Goal: Information Seeking & Learning: Find specific page/section

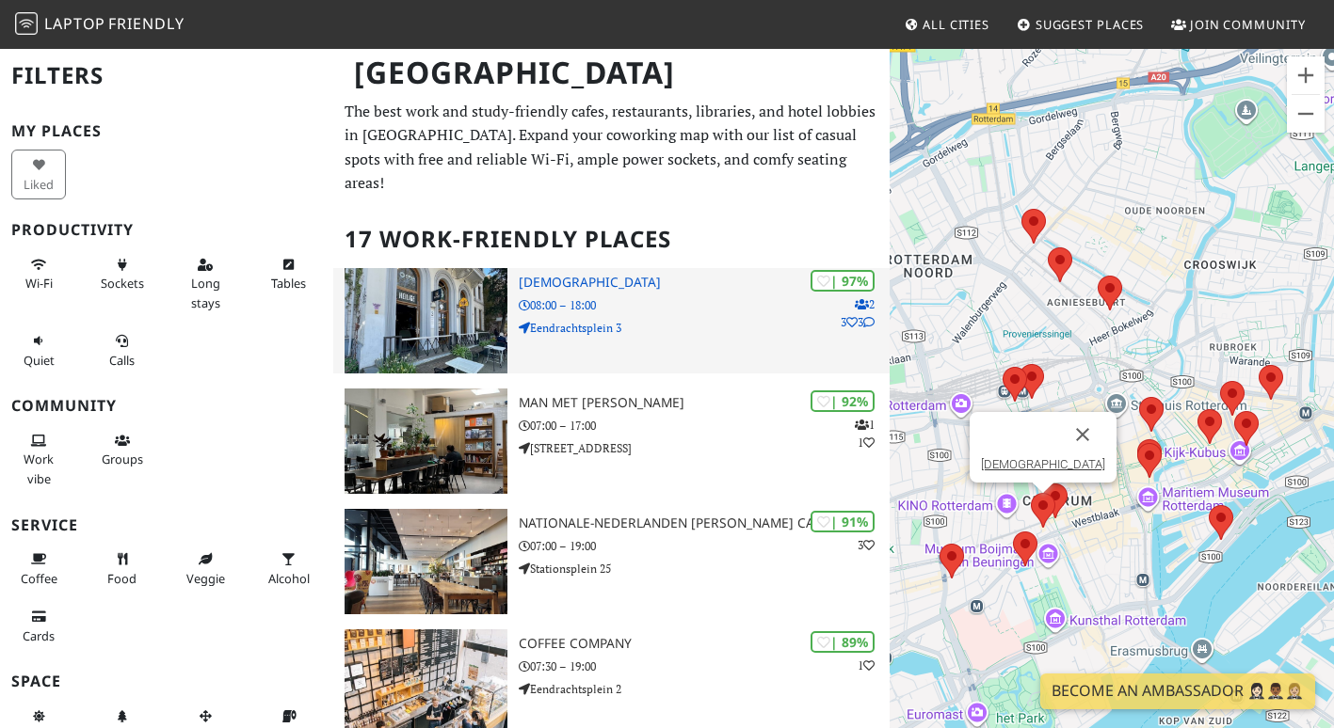
click at [580, 275] on h3 "[DEMOGRAPHIC_DATA]" at bounding box center [704, 283] width 371 height 16
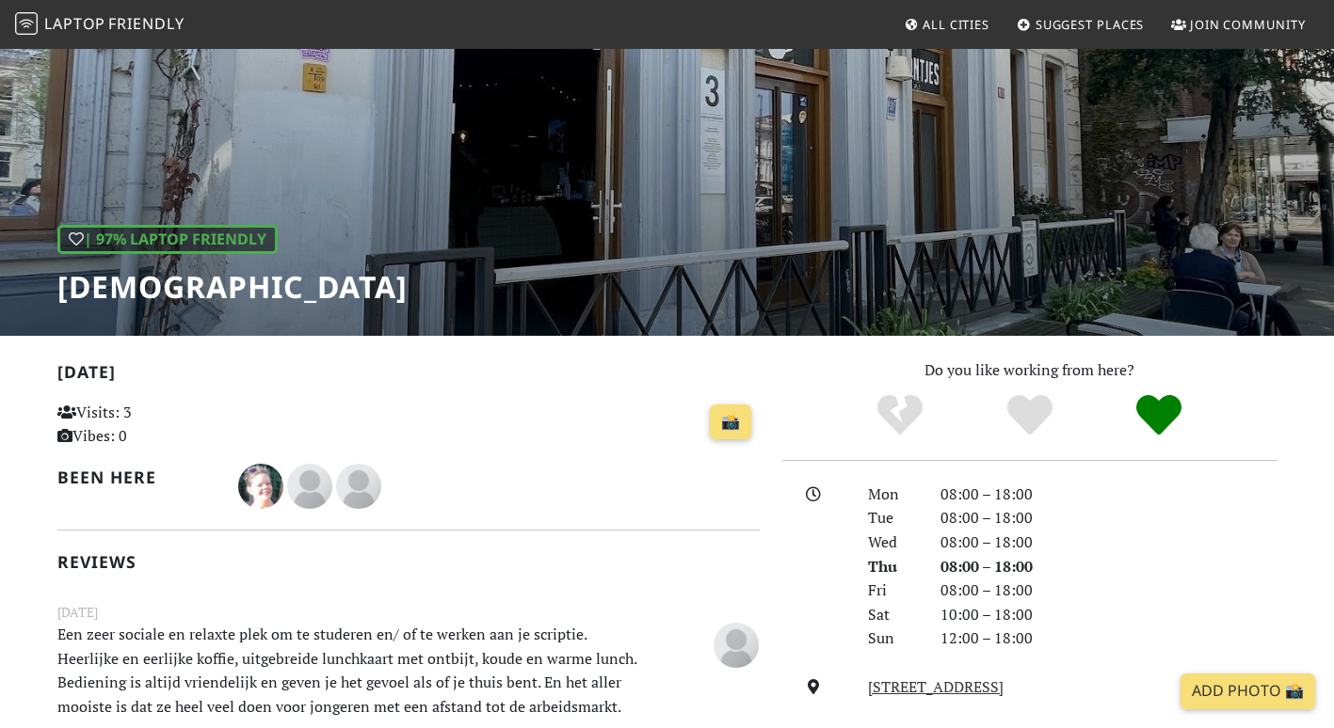
scroll to position [376, 0]
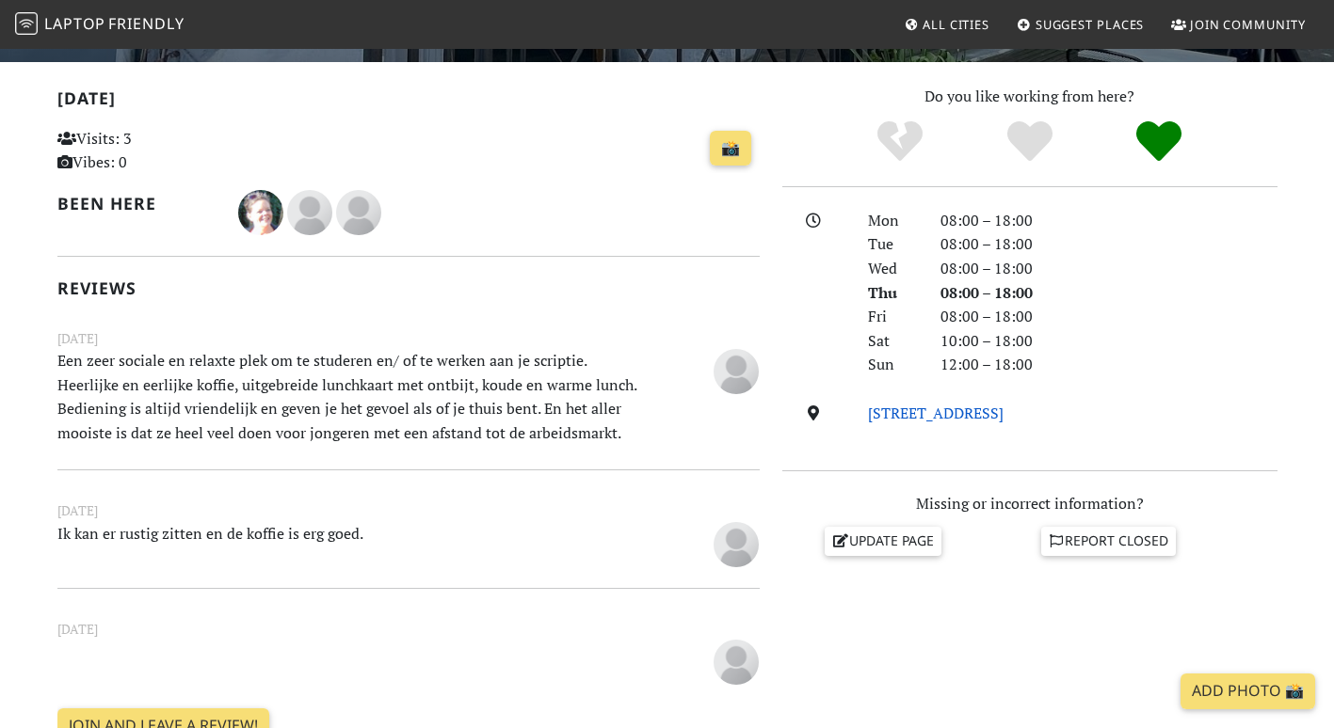
click at [1003, 407] on link "[STREET_ADDRESS]" at bounding box center [936, 413] width 136 height 21
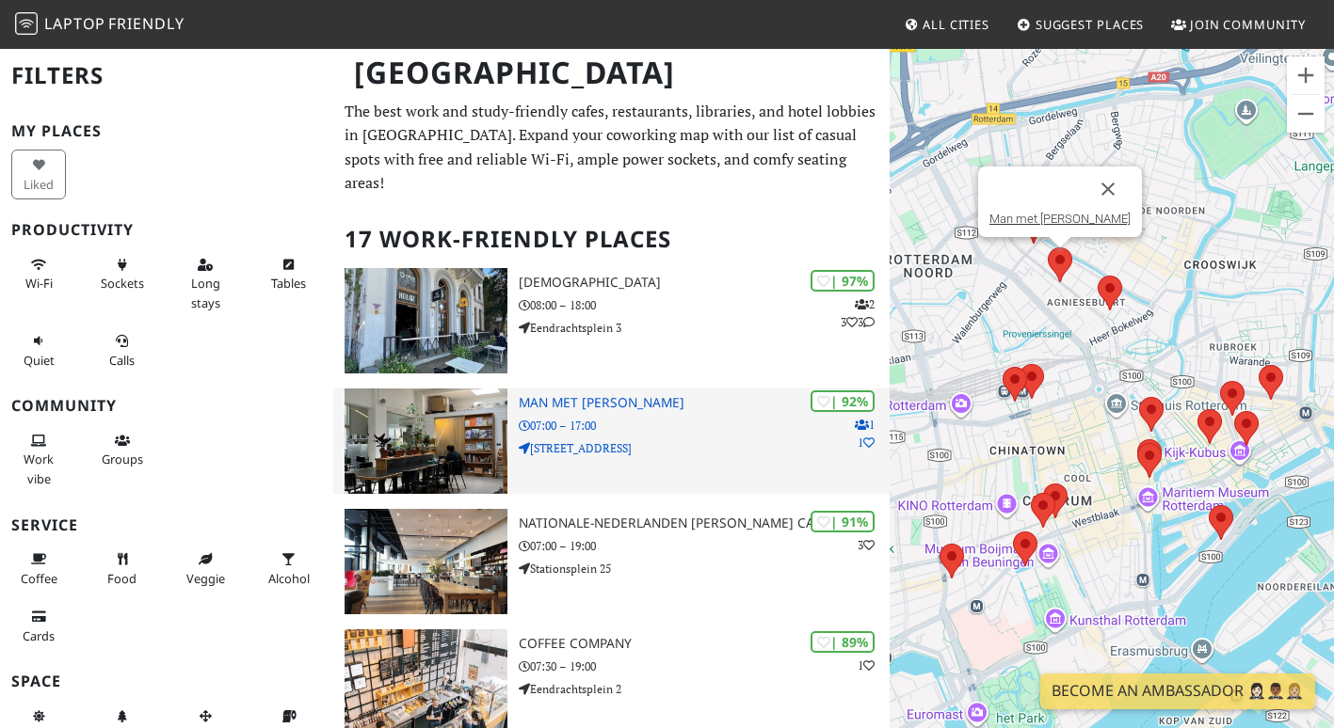
click at [607, 439] on p "Vijverhofstraat 70" at bounding box center [704, 448] width 371 height 18
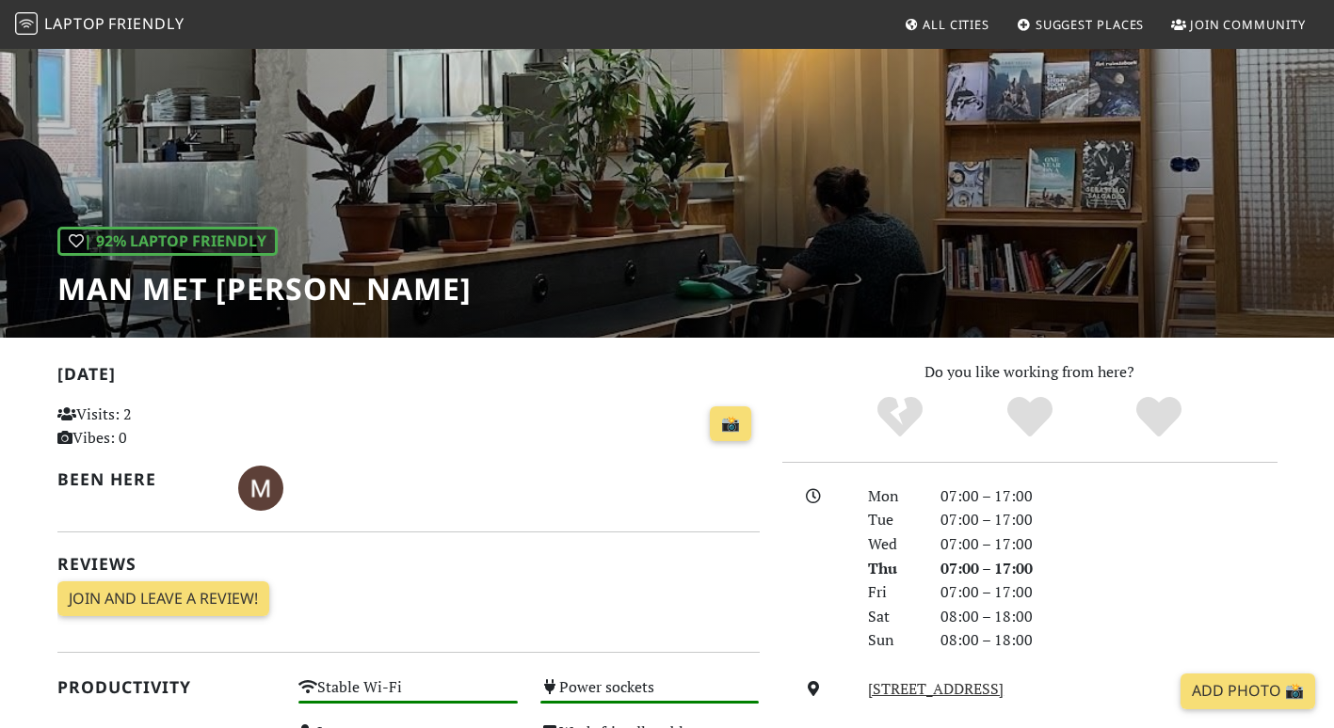
scroll to position [471, 0]
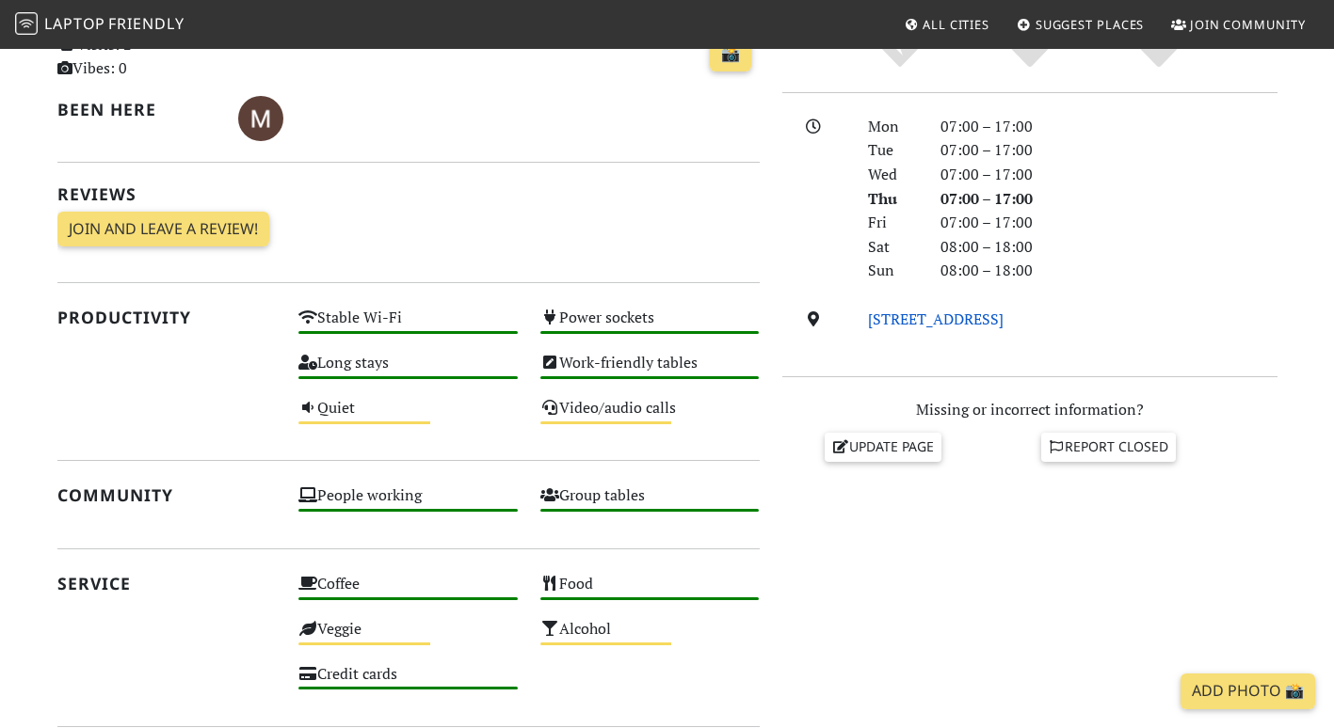
click at [966, 317] on link "Vijverhofstraat 70, 3032 SN, Rotterdam" at bounding box center [936, 319] width 136 height 21
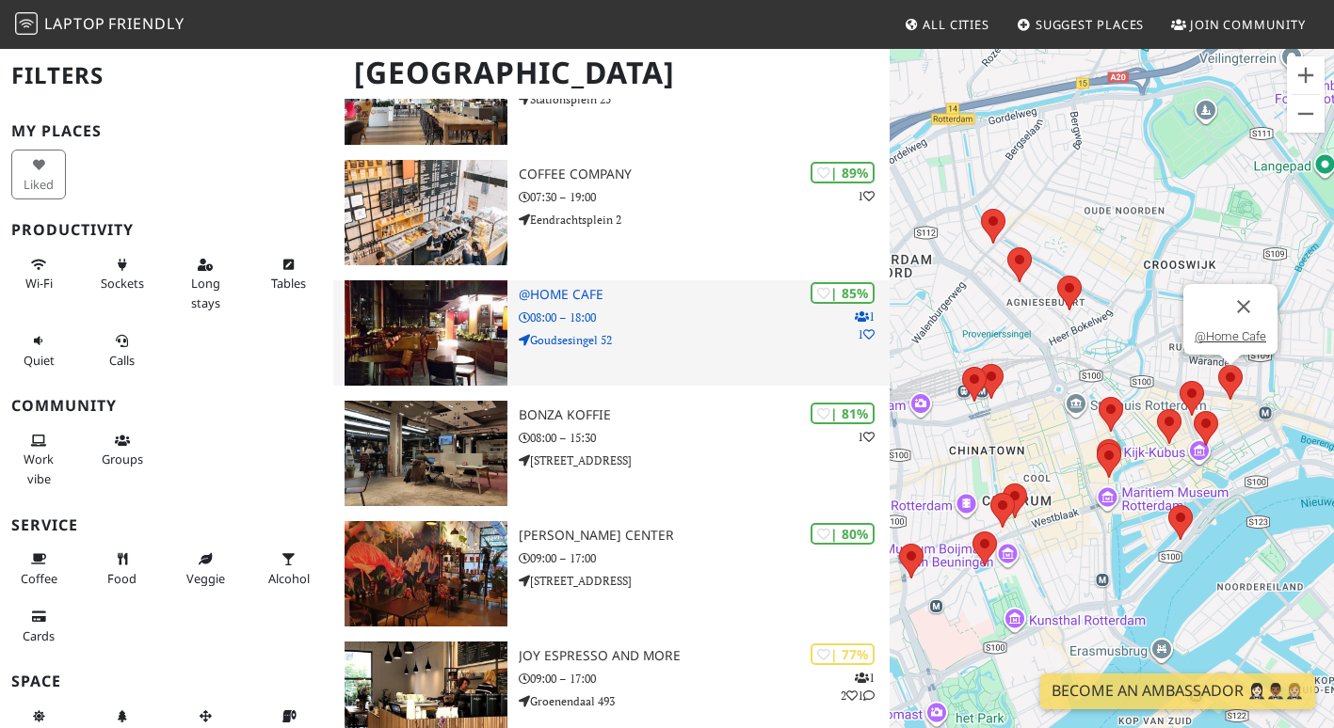
scroll to position [471, 0]
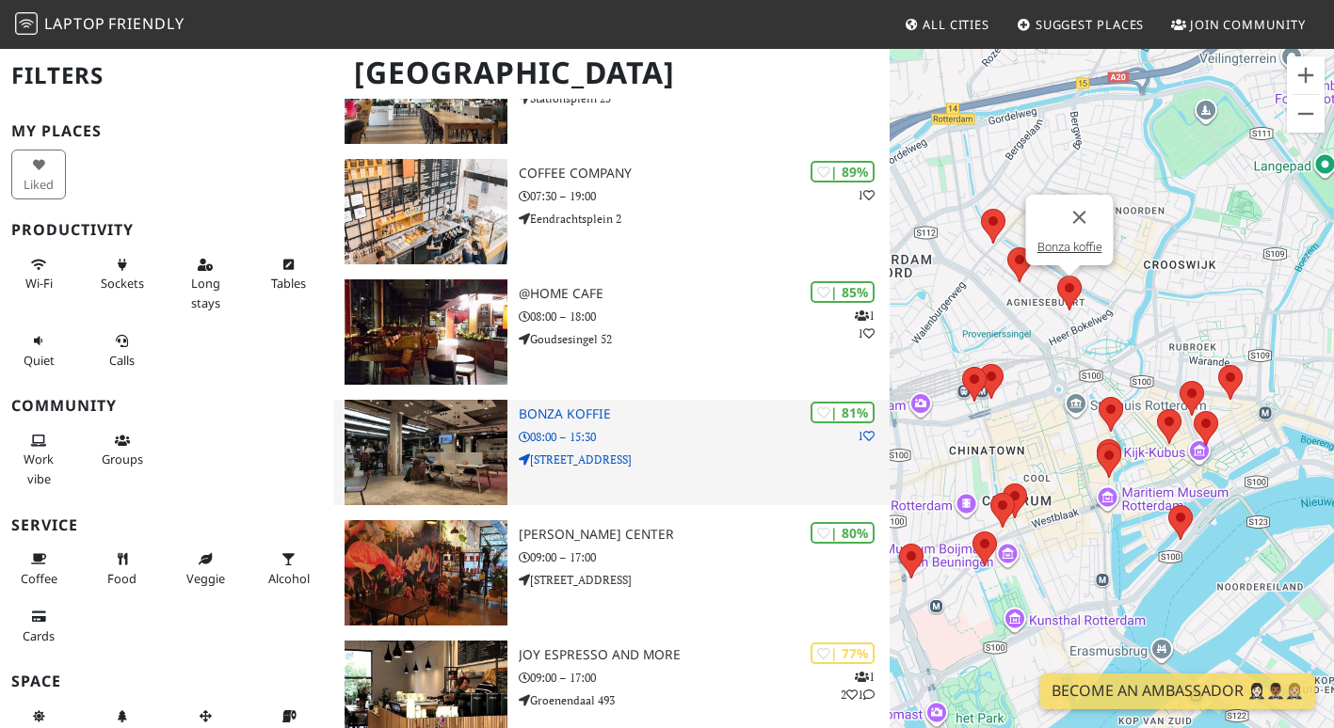
click at [598, 451] on p "[STREET_ADDRESS]" at bounding box center [704, 460] width 371 height 18
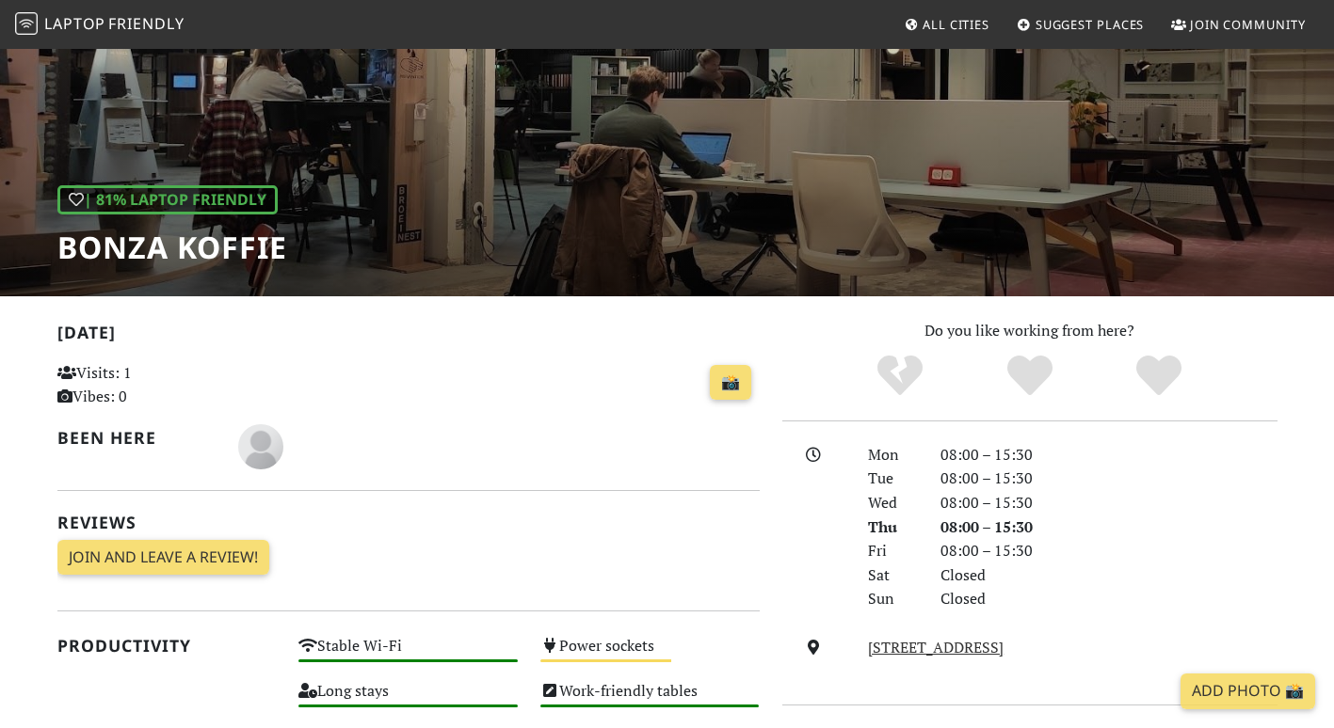
scroll to position [282, 0]
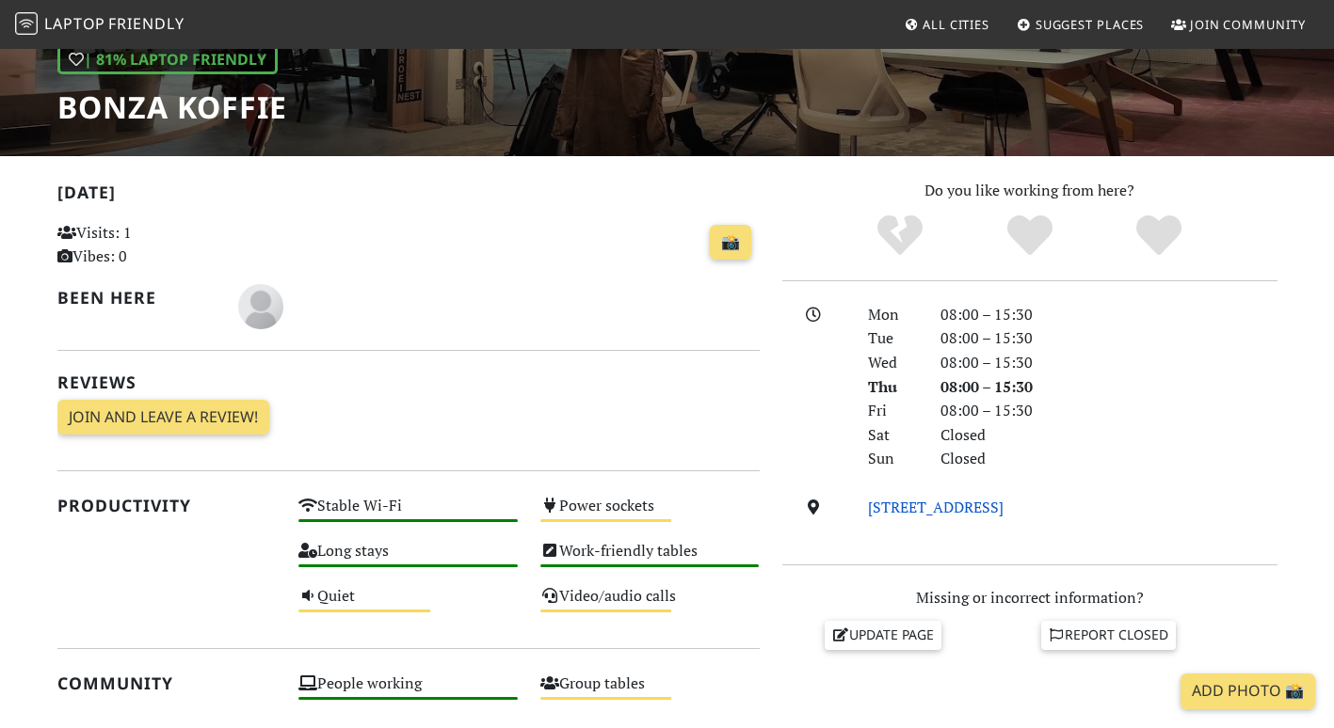
click at [985, 505] on link "[STREET_ADDRESS]" at bounding box center [936, 507] width 136 height 21
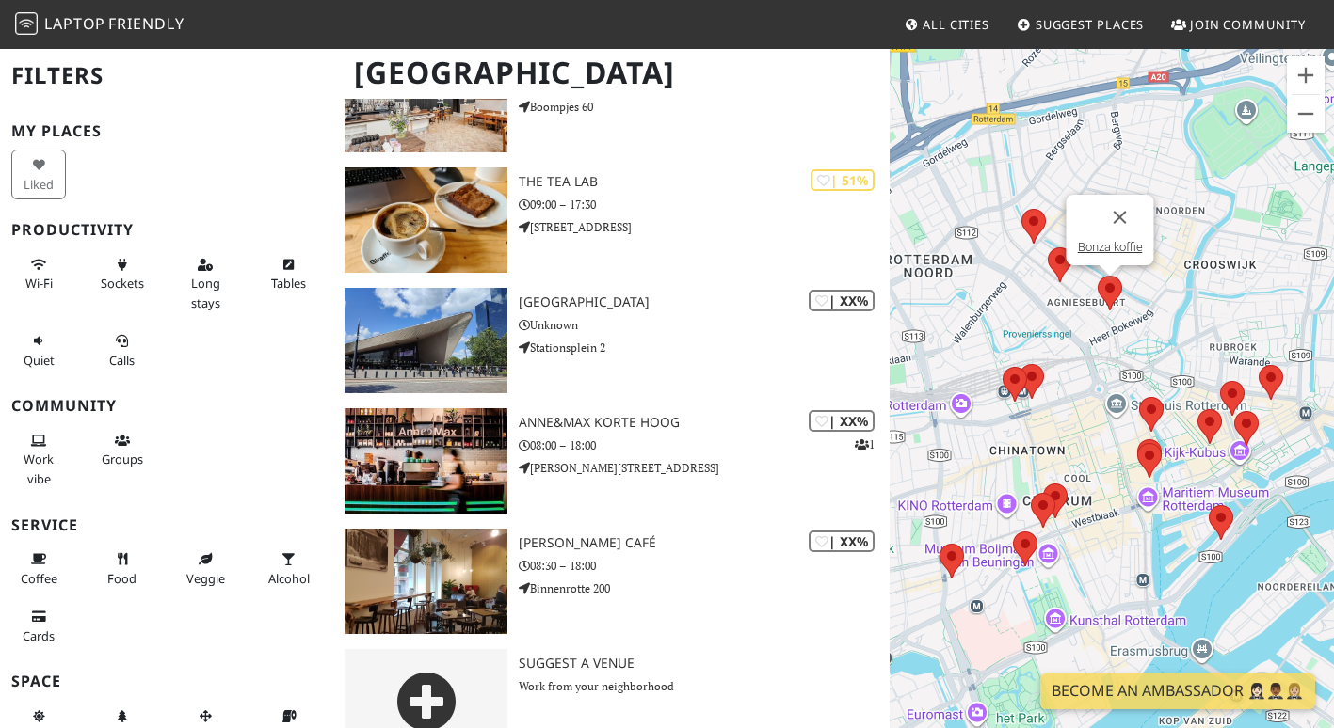
scroll to position [1684, 0]
